Goal: Transaction & Acquisition: Purchase product/service

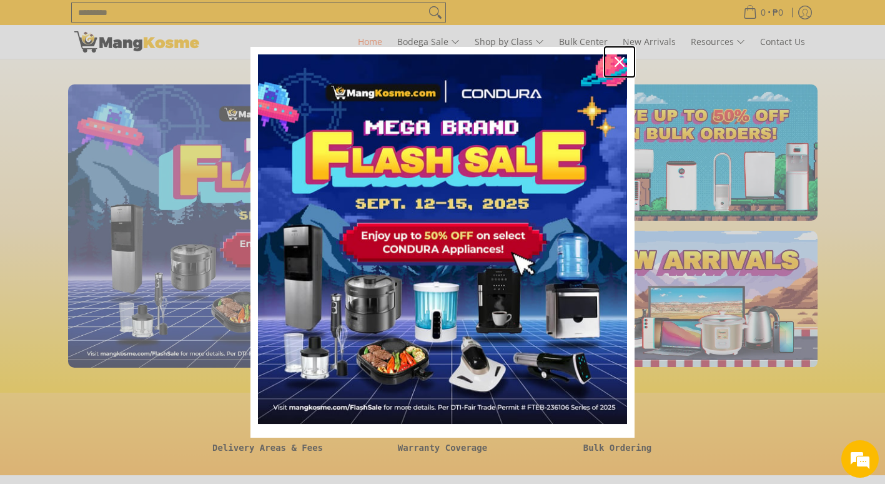
click at [623, 63] on icon "close icon" at bounding box center [620, 62] width 10 height 10
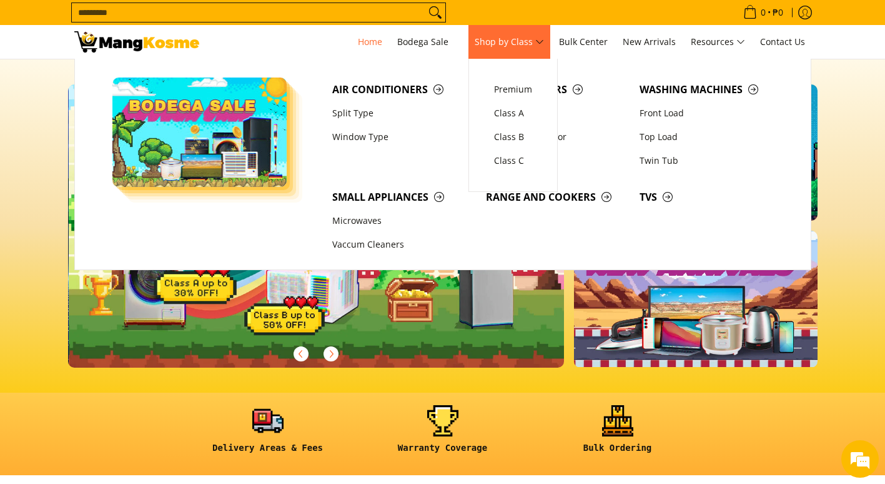
scroll to position [0, 497]
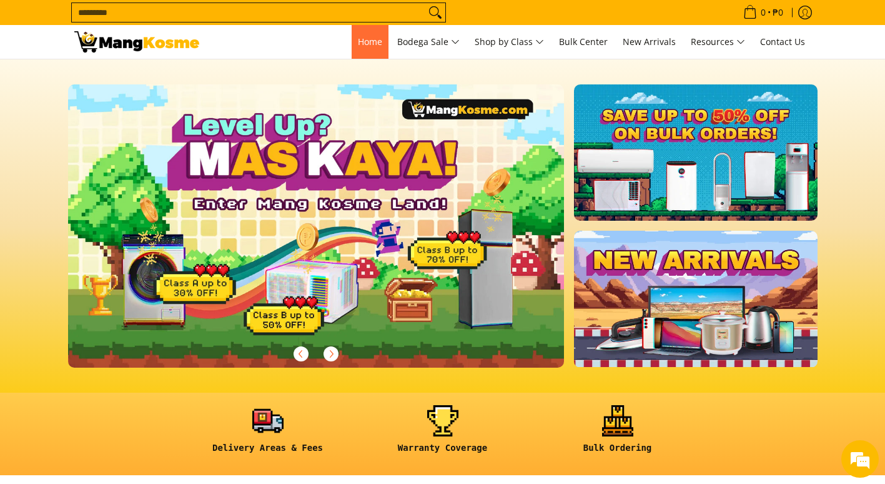
click at [360, 41] on span "Home" at bounding box center [370, 42] width 24 height 12
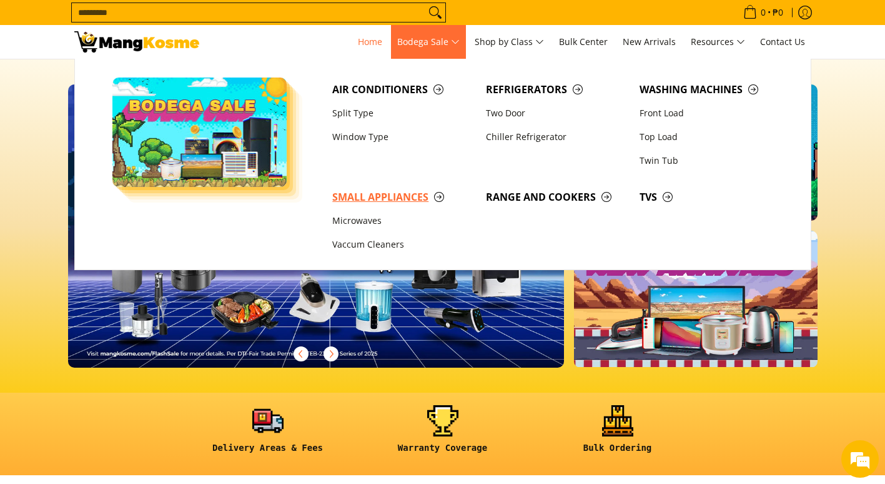
click at [385, 196] on span "Small Appliances" at bounding box center [402, 197] width 141 height 16
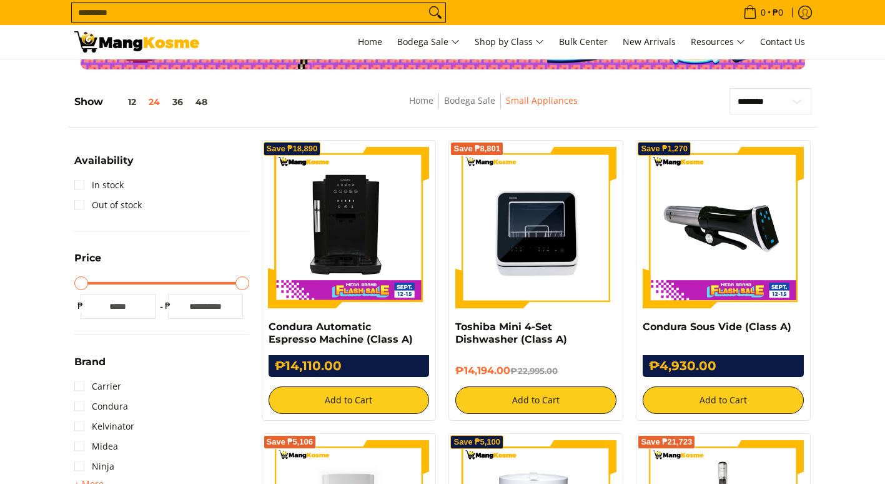
scroll to position [187, 0]
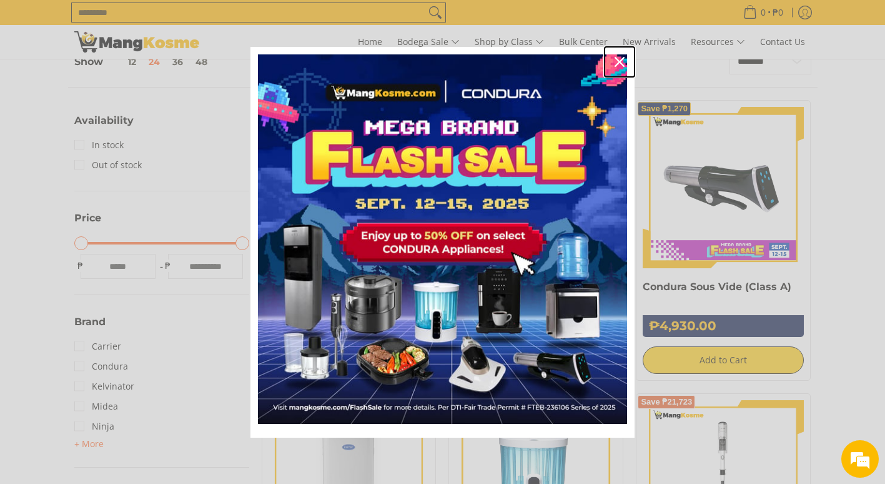
click at [617, 59] on icon "close icon" at bounding box center [620, 62] width 10 height 10
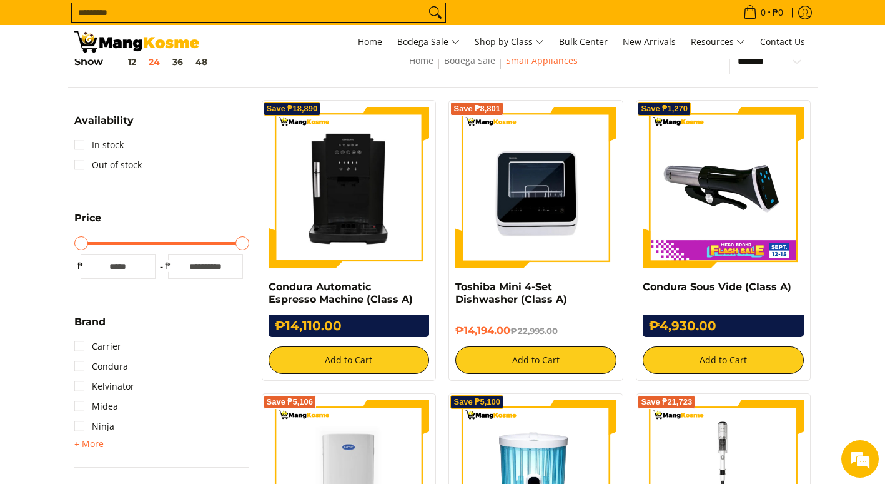
click at [357, 183] on img at bounding box center [349, 187] width 161 height 161
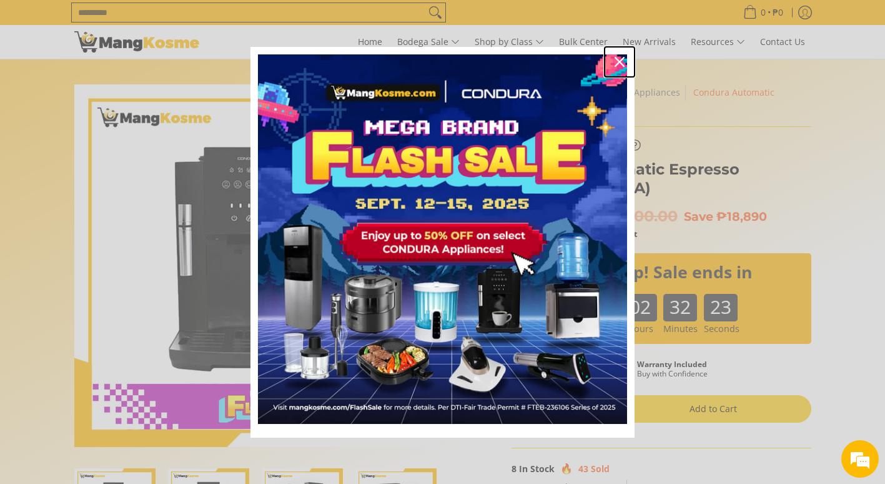
click at [623, 57] on icon "close icon" at bounding box center [620, 62] width 10 height 10
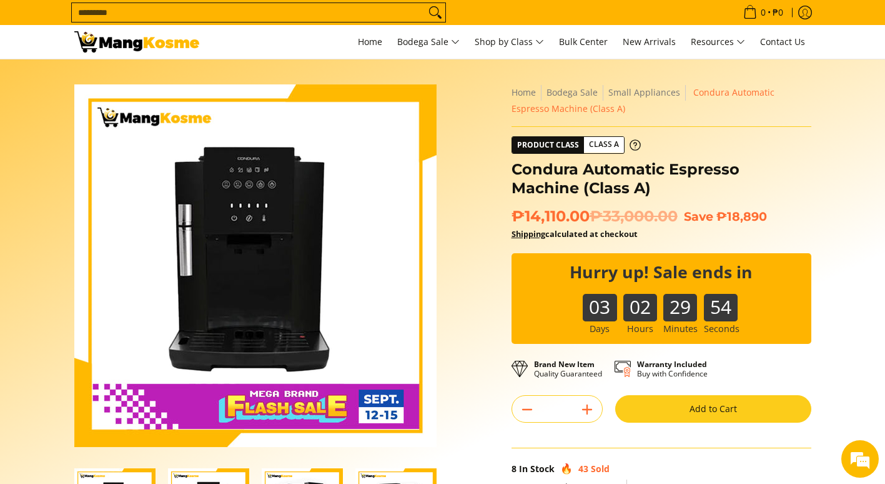
click at [673, 401] on button "Add to Cart" at bounding box center [714, 408] width 196 height 27
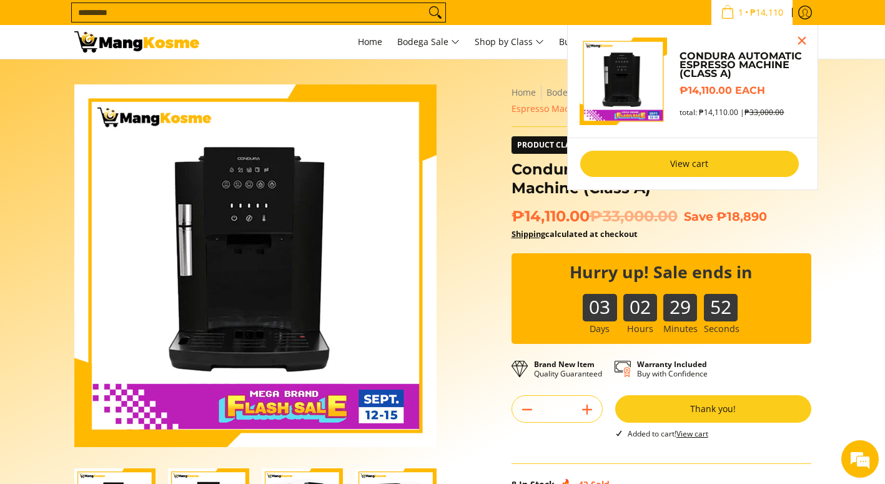
click at [712, 164] on link "View cart" at bounding box center [690, 164] width 219 height 26
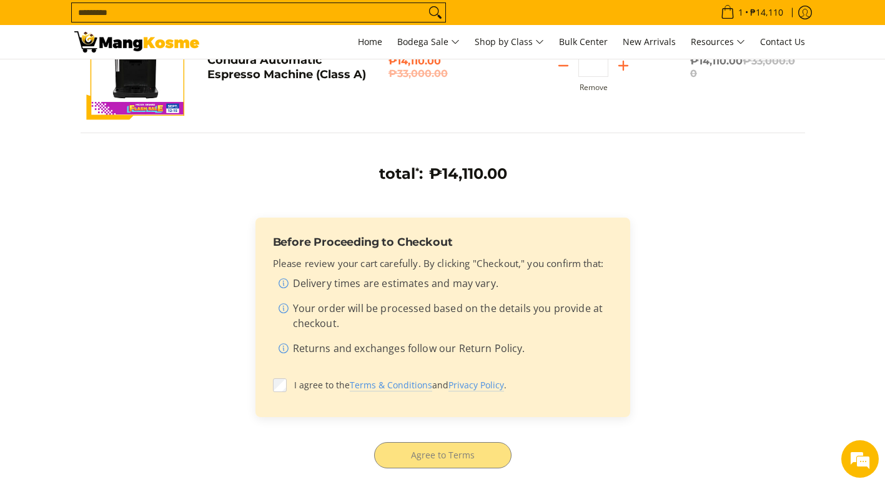
scroll to position [250, 0]
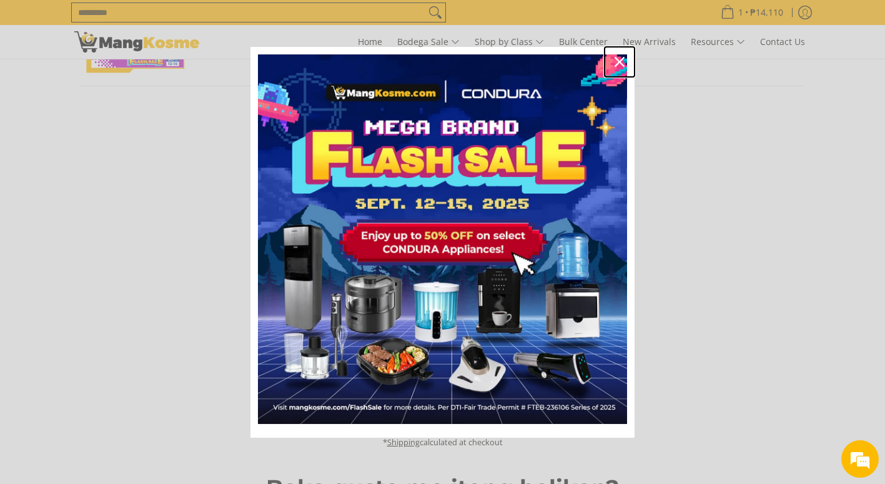
click at [623, 59] on icon "close icon" at bounding box center [620, 62] width 10 height 10
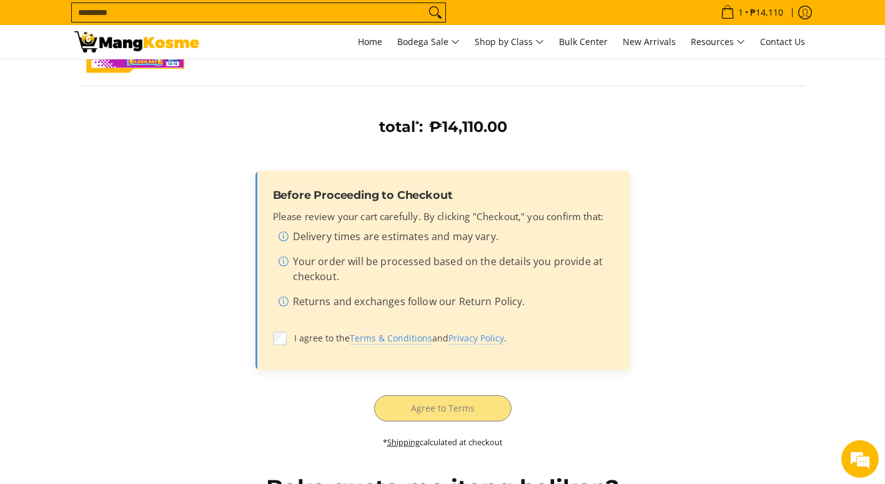
scroll to position [0, 0]
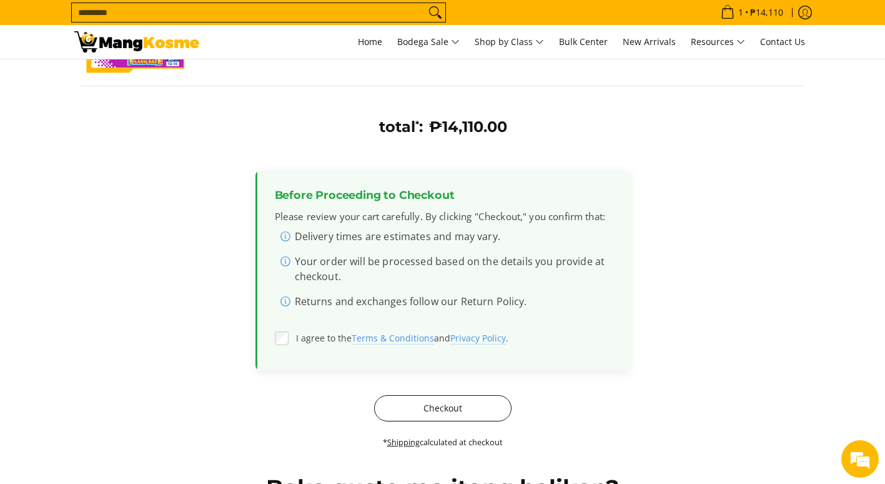
click at [422, 397] on button "Checkout" at bounding box center [442, 408] width 137 height 26
